Goal: Information Seeking & Learning: Learn about a topic

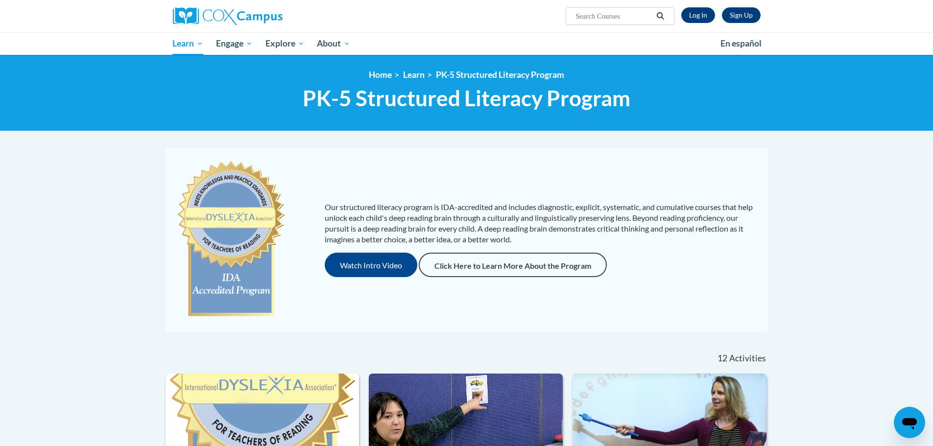
click at [102, 131] on div "<en>Home</en><fr>Accueil</fr><de>Zuhause</de><it>Casa</it><es>Casa</es><pt>Casa…" at bounding box center [466, 93] width 933 height 76
click at [352, 11] on link at bounding box center [266, 16] width 186 height 18
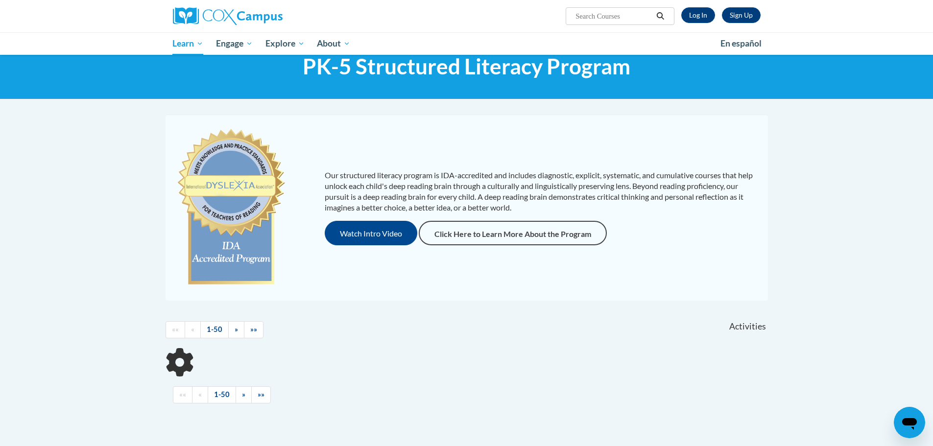
scroll to position [49, 0]
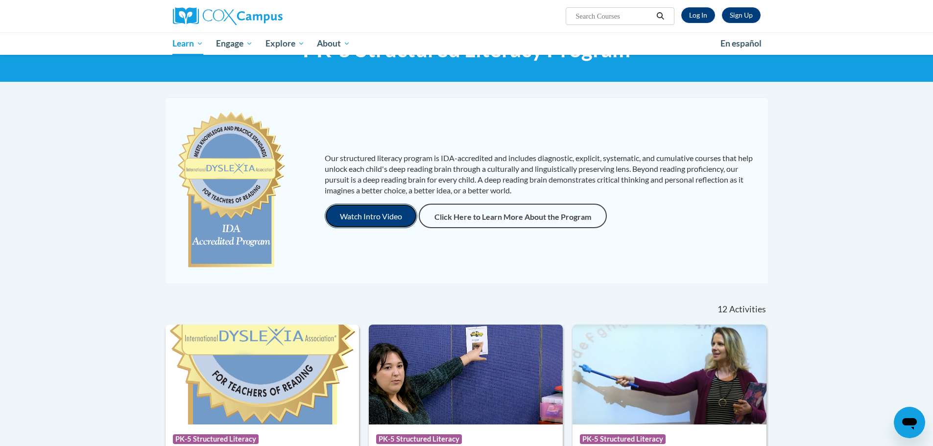
click at [383, 216] on button "Watch Intro Video" at bounding box center [371, 216] width 93 height 25
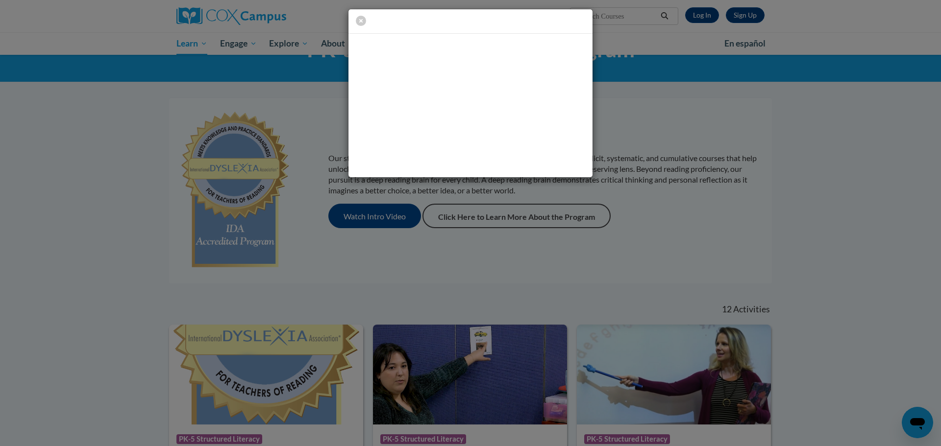
click at [650, 197] on div at bounding box center [470, 223] width 941 height 446
drag, startPoint x: 627, startPoint y: 91, endPoint x: 582, endPoint y: 81, distance: 45.7
click at [626, 91] on div at bounding box center [470, 93] width 941 height 187
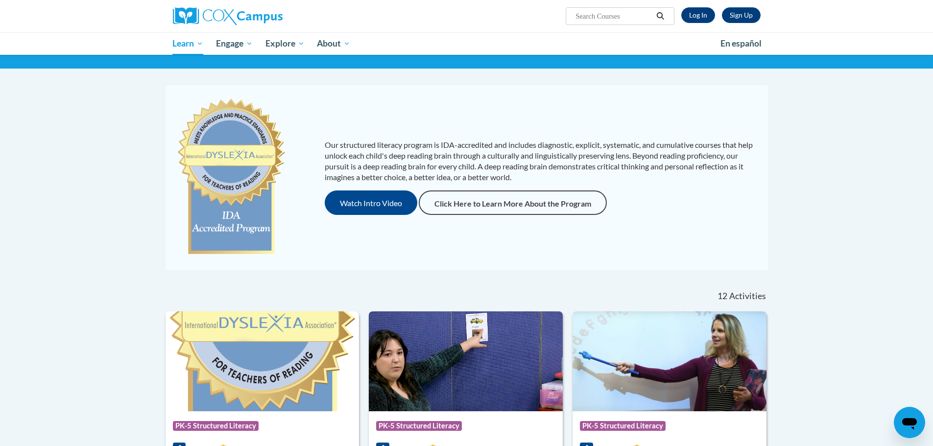
scroll to position [0, 0]
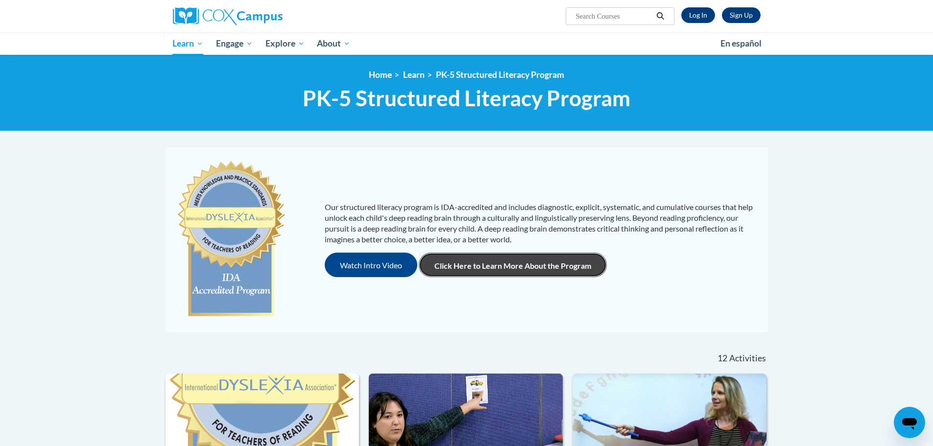
click at [510, 266] on link "Click Here to Learn More About the Program" at bounding box center [513, 265] width 188 height 25
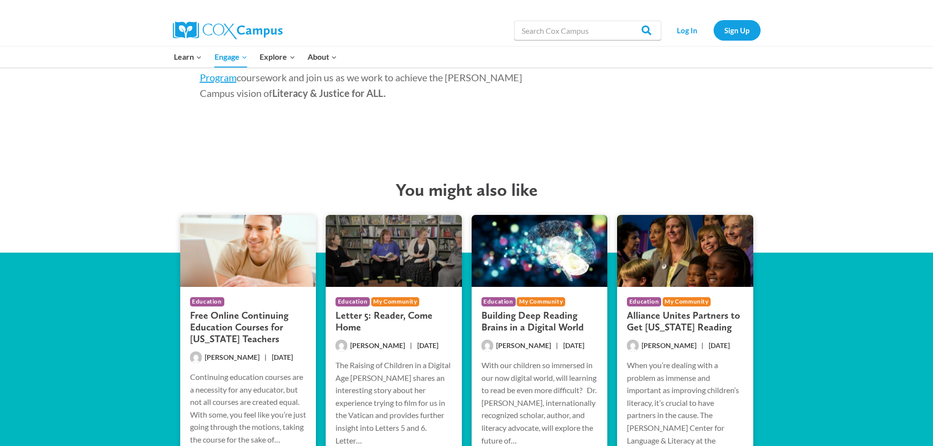
scroll to position [1764, 0]
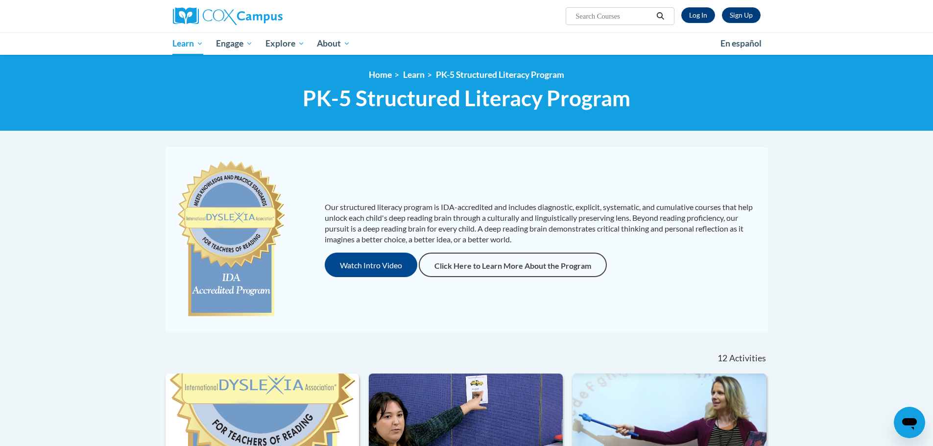
scroll to position [147, 0]
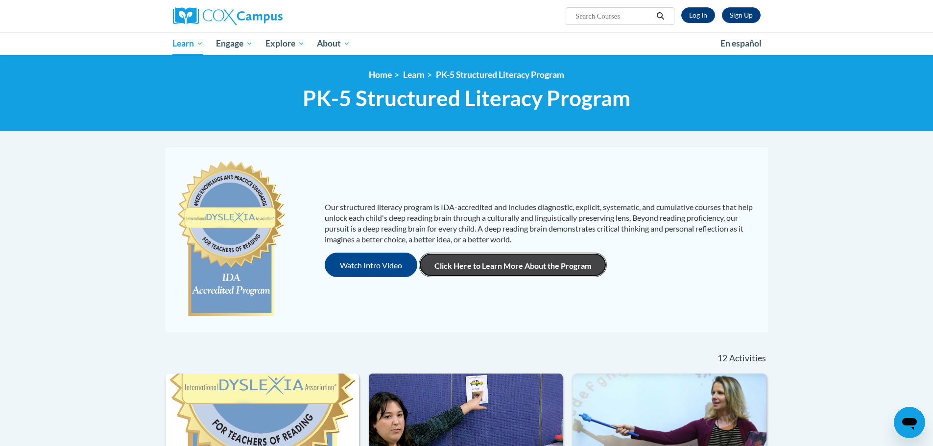
click at [477, 271] on link "Click Here to Learn More About the Program" at bounding box center [513, 265] width 188 height 25
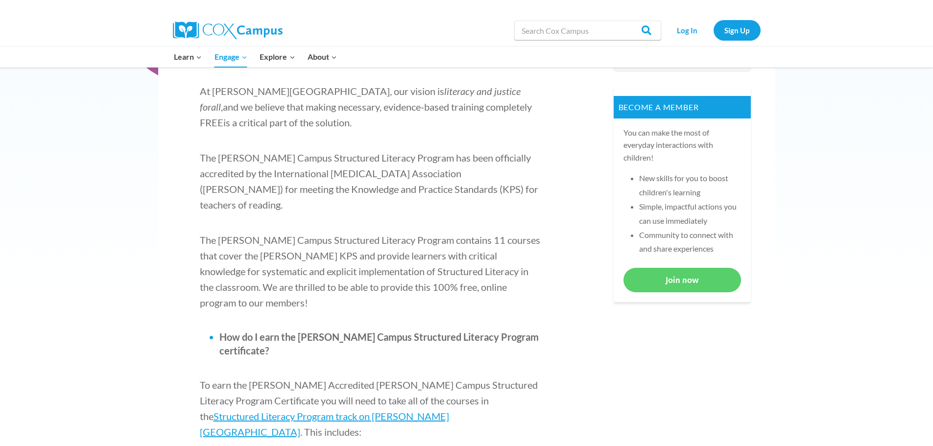
scroll to position [222, 0]
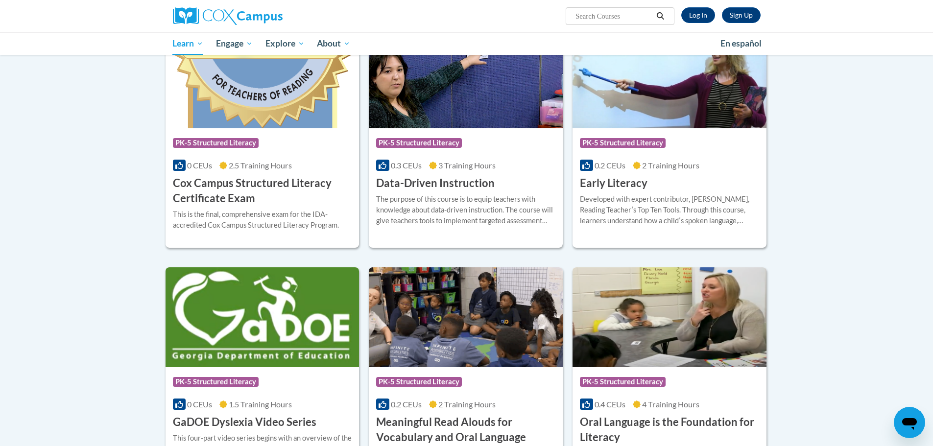
scroll to position [191, 0]
